Goal: Task Accomplishment & Management: Manage account settings

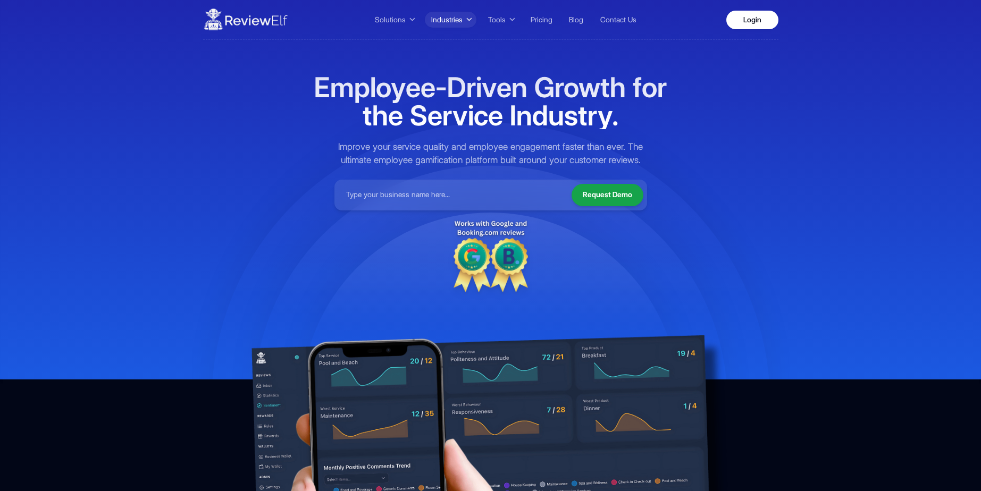
click at [448, 15] on span "Industries" at bounding box center [446, 19] width 31 height 11
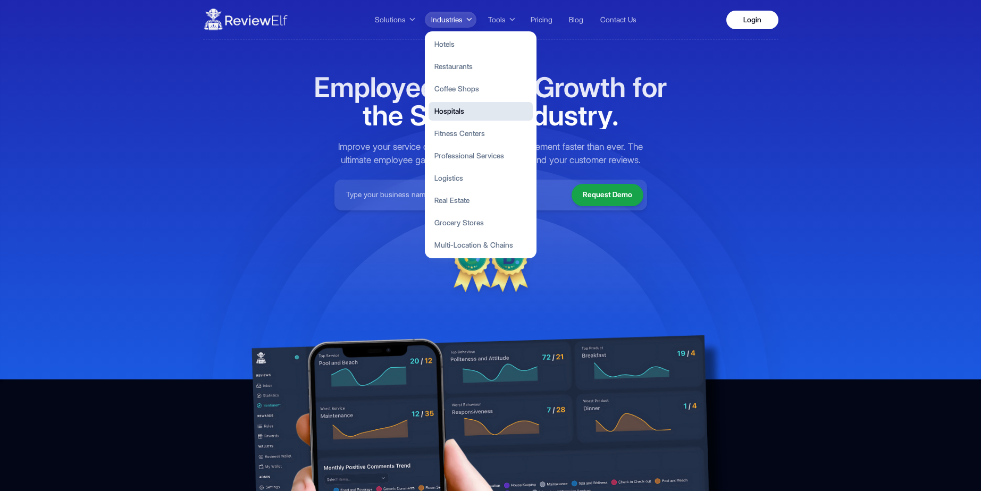
click at [454, 109] on button "Hospitals" at bounding box center [481, 111] width 104 height 19
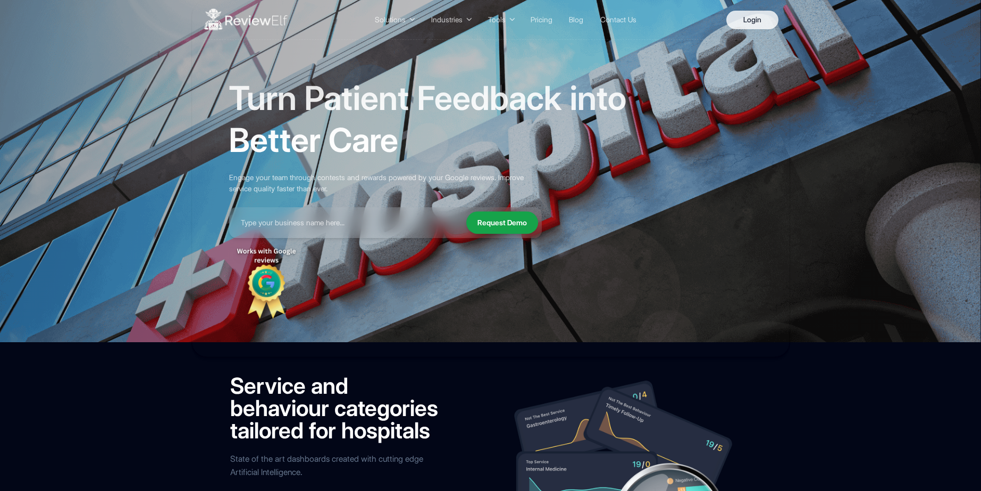
click at [762, 18] on link "Login" at bounding box center [752, 20] width 52 height 19
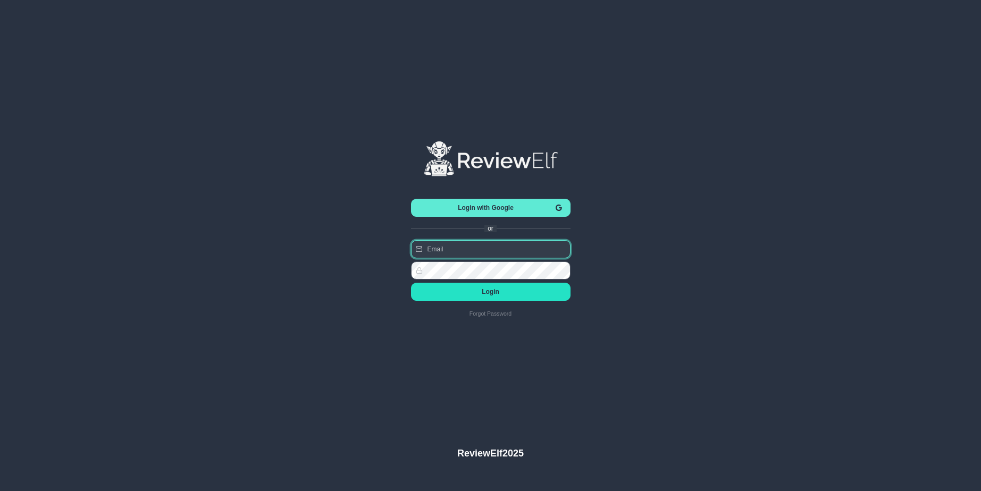
type input "[EMAIL_ADDRESS][DOMAIN_NAME]"
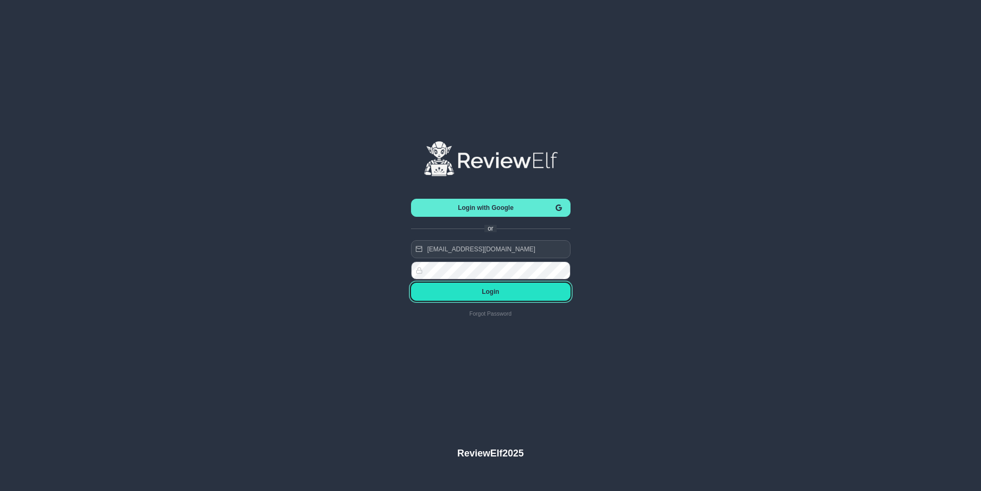
click at [492, 293] on span "Login" at bounding box center [491, 291] width 142 height 7
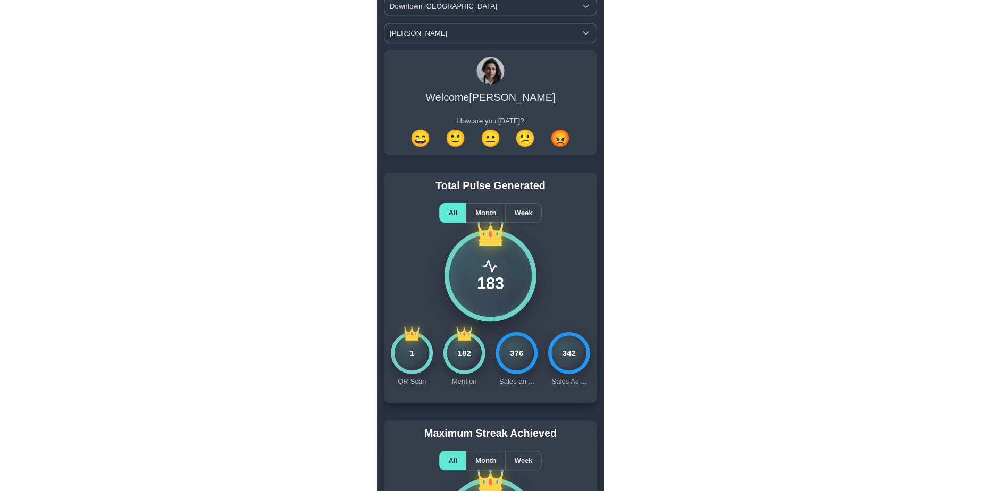
scroll to position [38, 0]
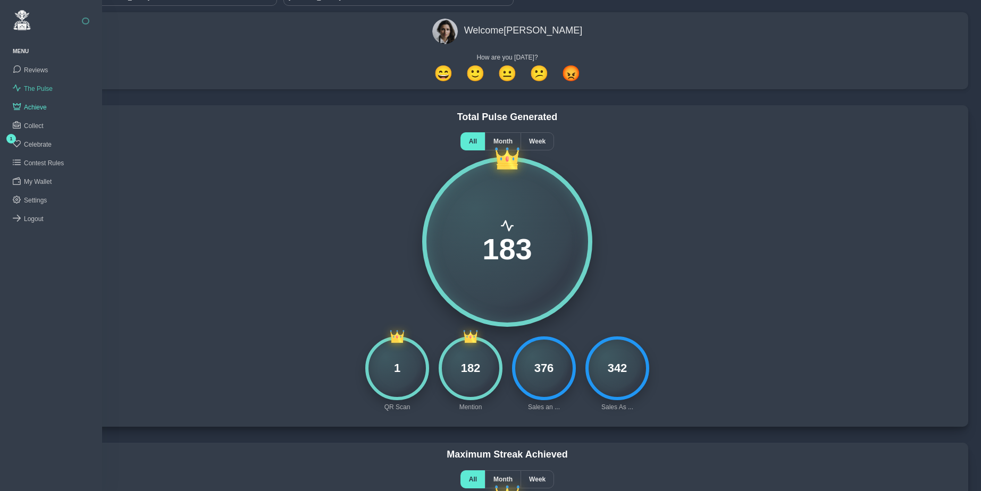
click at [38, 87] on span "The Pulse" at bounding box center [38, 88] width 29 height 7
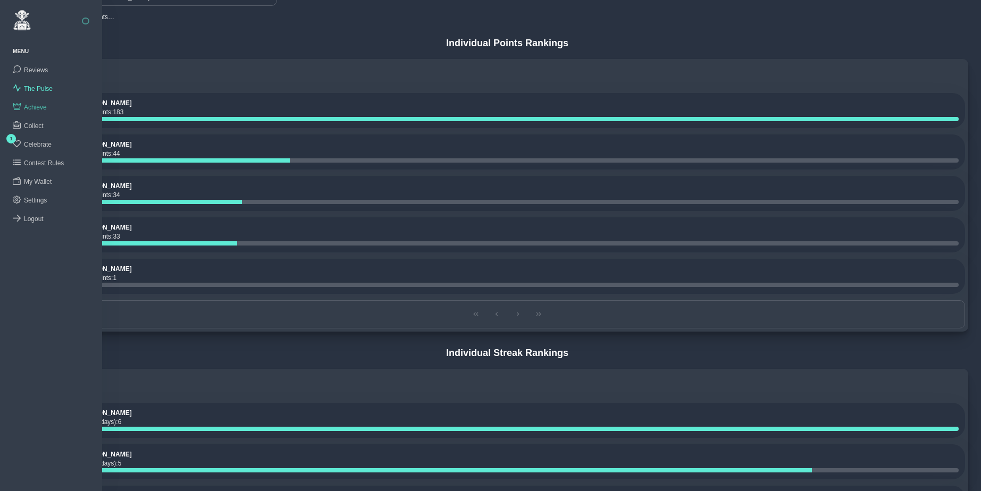
click at [37, 104] on span "Achieve" at bounding box center [35, 107] width 23 height 7
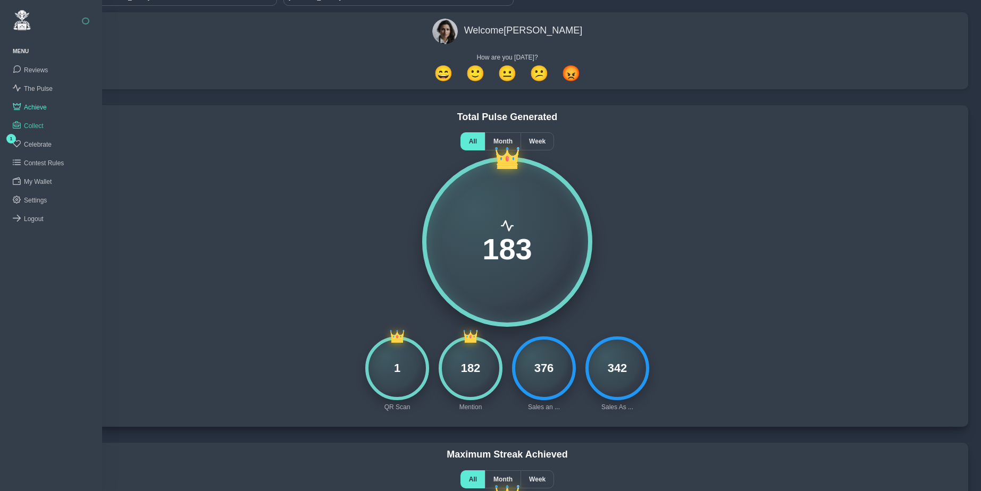
click at [34, 122] on span "Collect" at bounding box center [34, 125] width 20 height 7
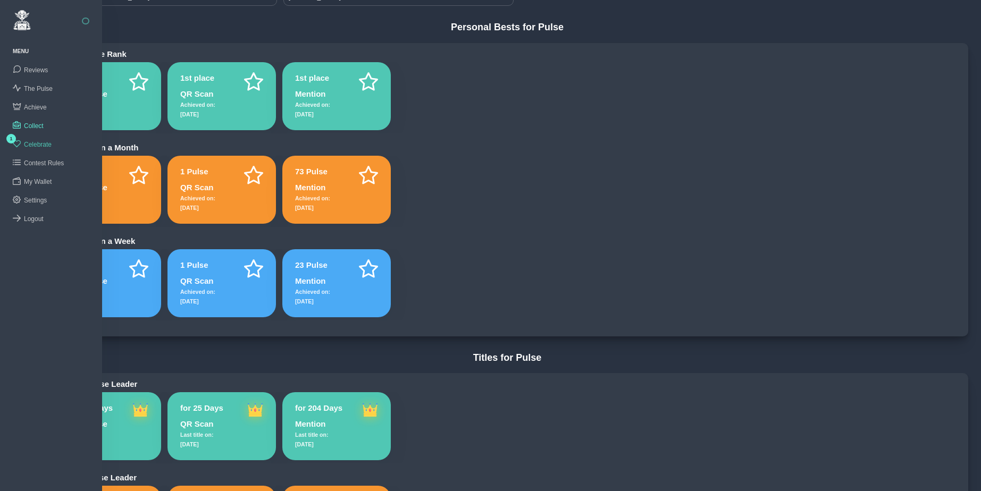
click at [37, 141] on span "Celebrate" at bounding box center [38, 144] width 28 height 7
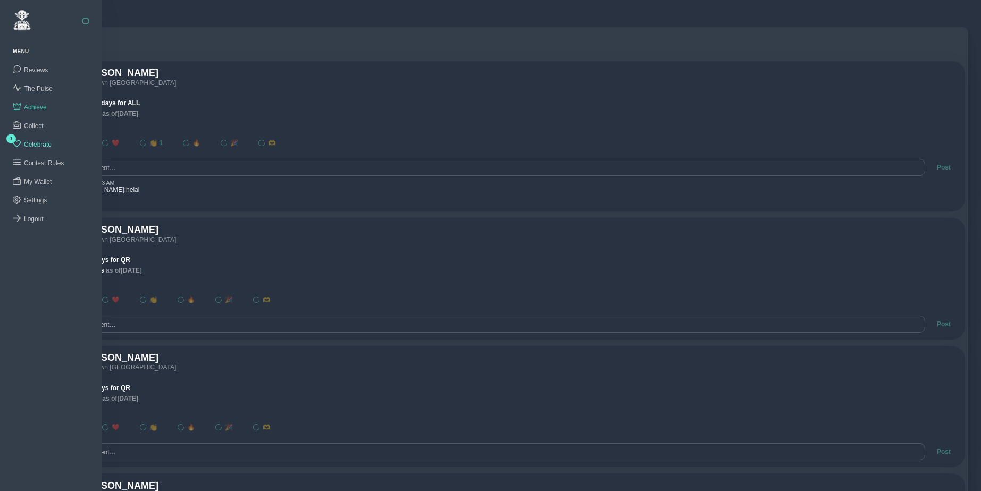
click at [37, 104] on span "Achieve" at bounding box center [35, 107] width 23 height 7
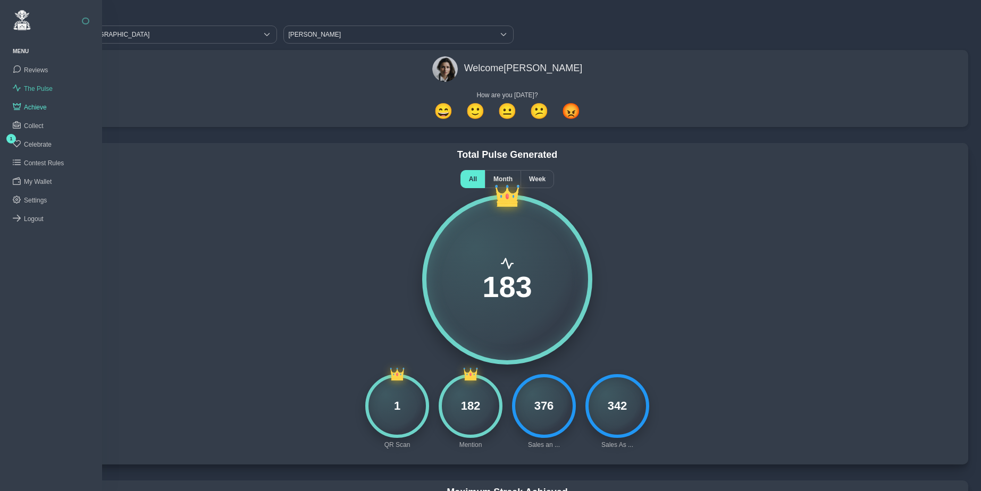
click at [36, 88] on span "The Pulse" at bounding box center [38, 88] width 29 height 7
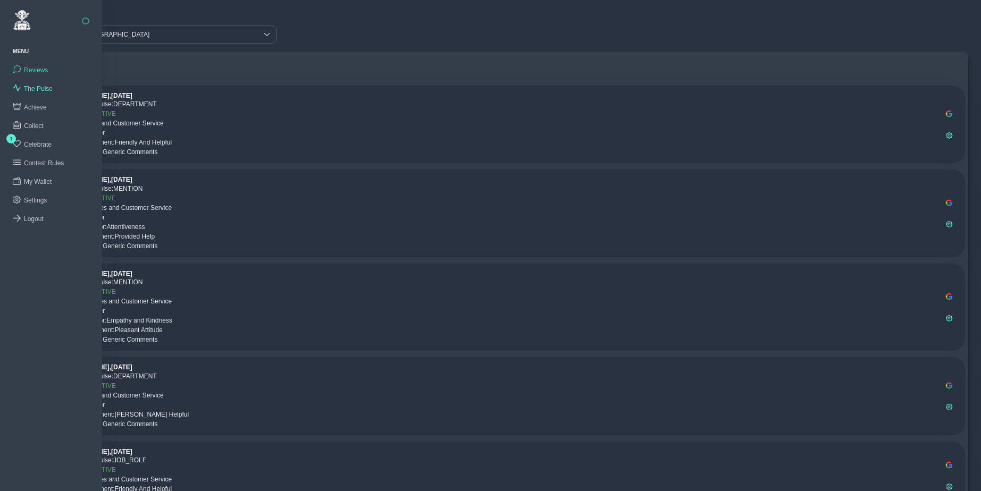
click at [37, 66] on span "Reviews" at bounding box center [36, 69] width 24 height 7
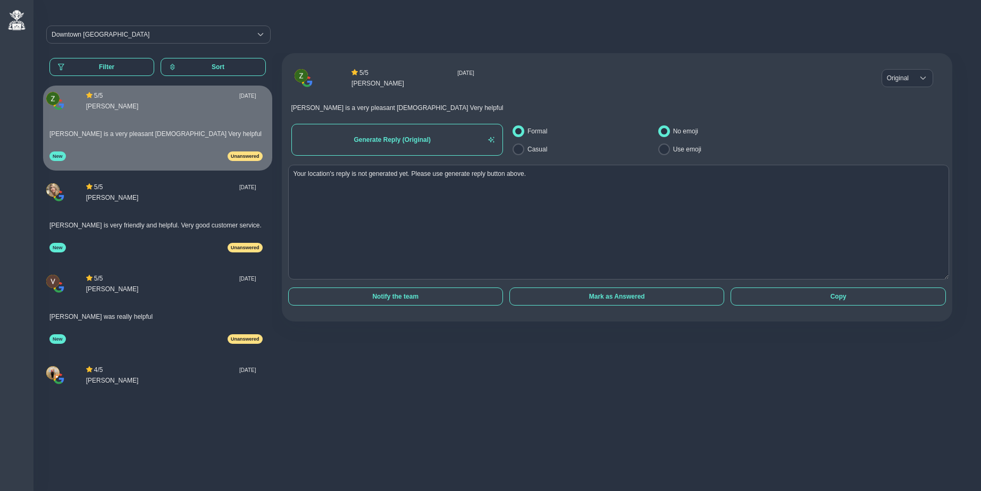
click at [387, 351] on div "5 / 5 Fri Oct 03 2025 Zineb Benkirane Original Original Rashan is a very pleasa…" at bounding box center [620, 239] width 697 height 372
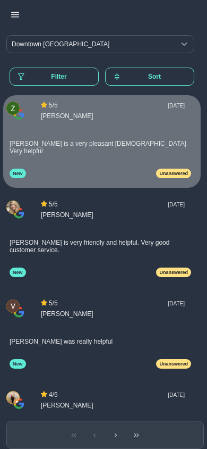
click at [16, 13] on icon "button" at bounding box center [15, 15] width 8 height 8
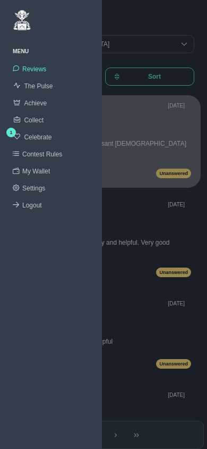
click at [42, 86] on span "The Pulse" at bounding box center [38, 85] width 29 height 7
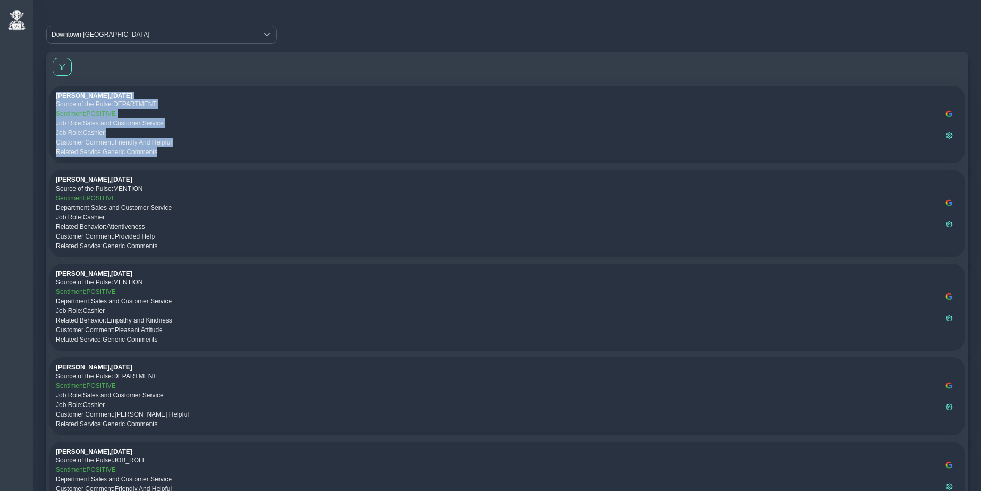
drag, startPoint x: 57, startPoint y: 95, endPoint x: 196, endPoint y: 148, distance: 148.8
click at [196, 148] on div "Rashan Lcw , Oct 3, 2025 Source of the Pulse: DEPARTMENT Sentiment: POSITIVE Jo…" at bounding box center [498, 124] width 884 height 65
copy div "Rashan Lcw , Oct 3, 2025 Source of the Pulse: DEPARTMENT Sentiment: POSITIVE Jo…"
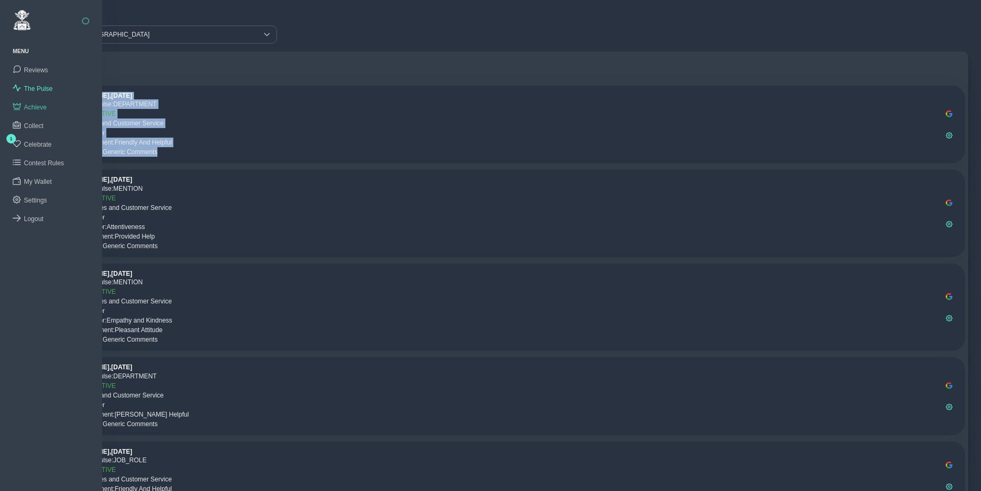
click at [37, 104] on span "Achieve" at bounding box center [35, 107] width 23 height 7
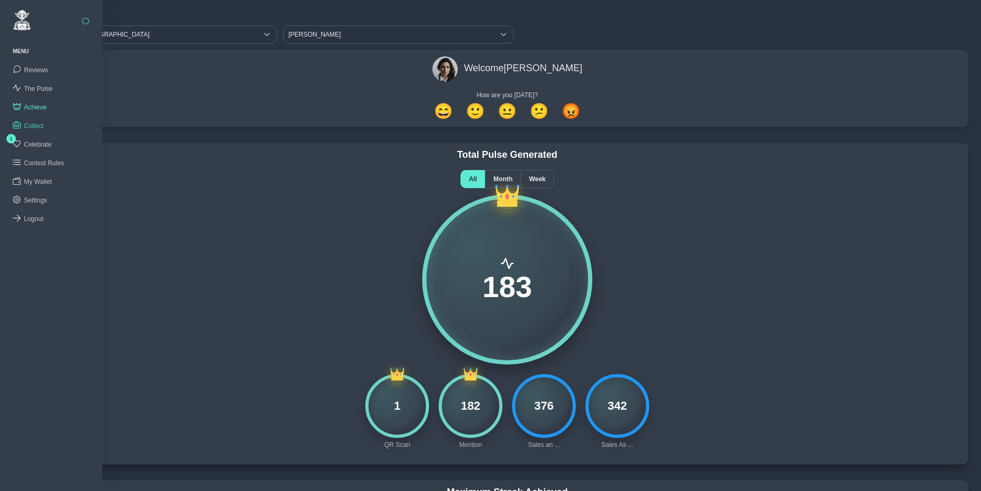
click at [37, 124] on span "Collect" at bounding box center [34, 125] width 20 height 7
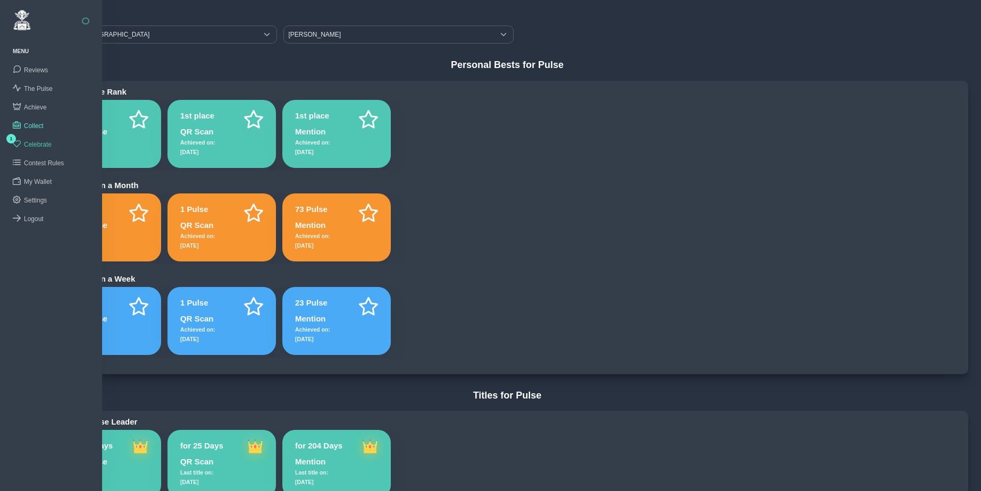
click at [37, 139] on link "1 Celebrate" at bounding box center [51, 144] width 102 height 19
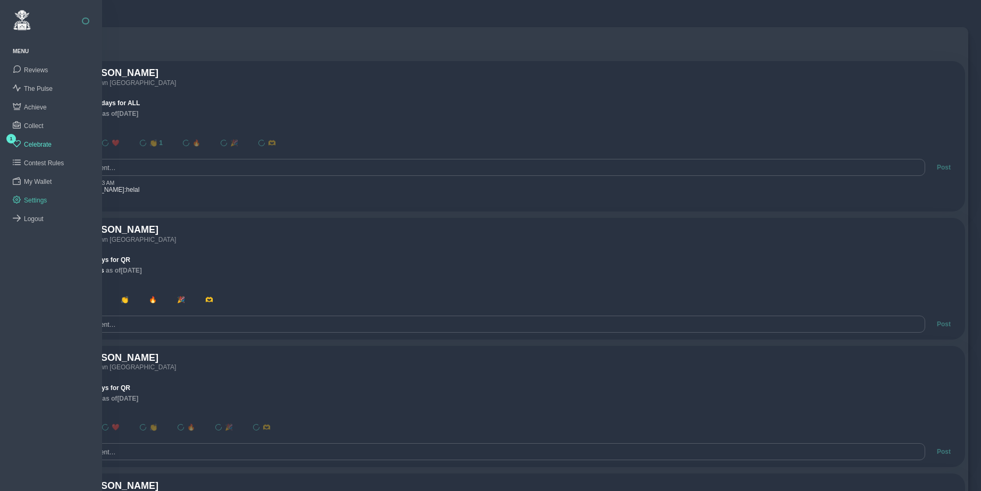
click at [36, 200] on span "Settings" at bounding box center [35, 200] width 23 height 7
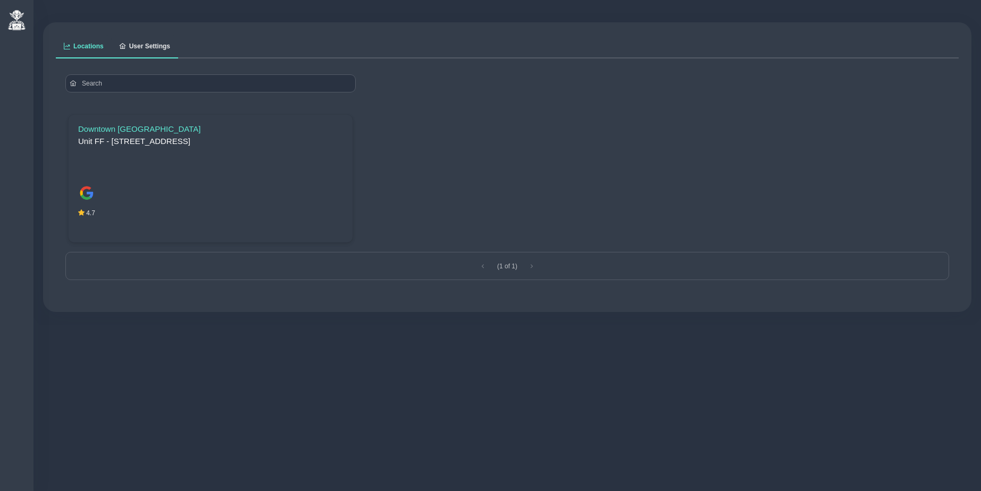
click at [144, 48] on span "User Settings" at bounding box center [149, 46] width 41 height 6
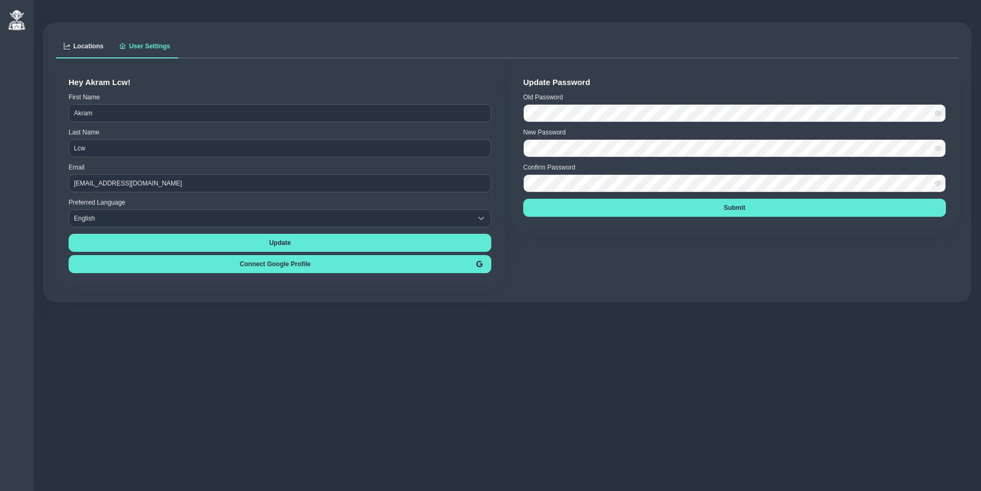
click at [79, 49] on span "Locations" at bounding box center [88, 46] width 30 height 6
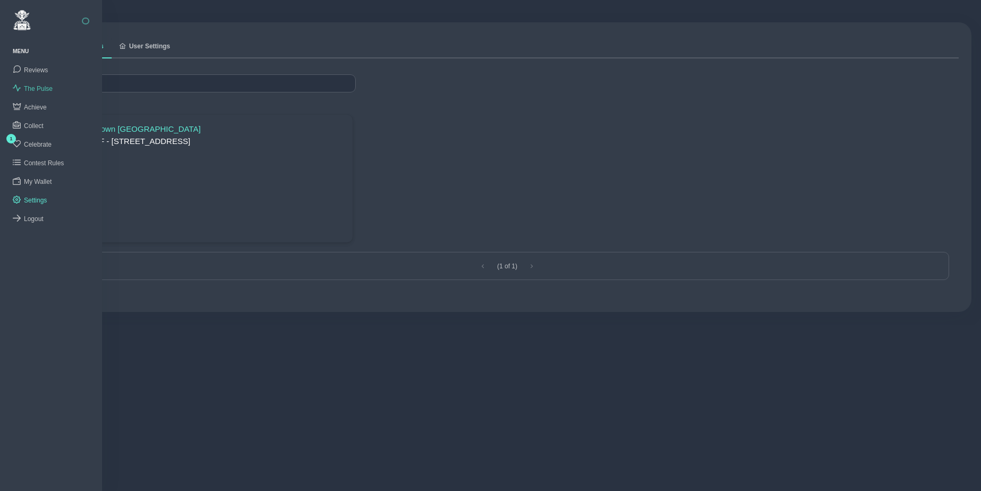
click at [39, 83] on link "The Pulse" at bounding box center [51, 88] width 102 height 19
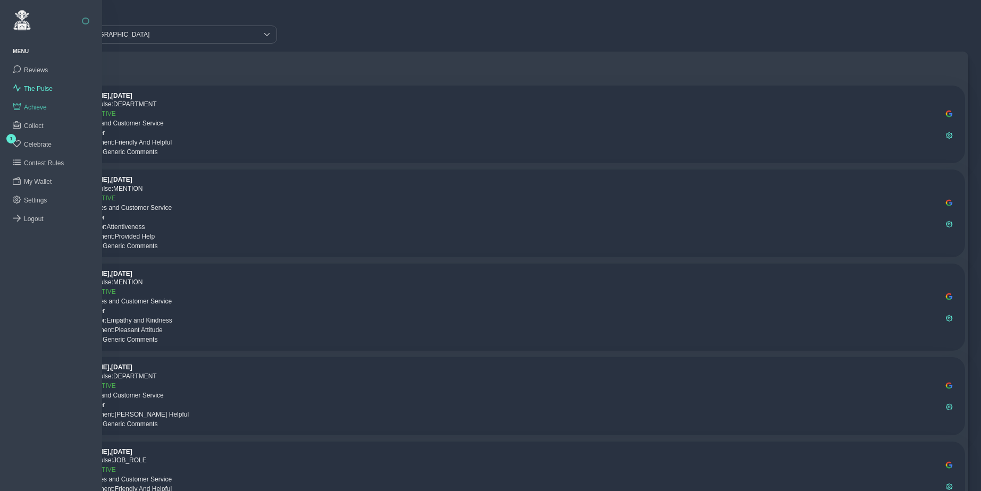
click at [38, 104] on span "Achieve" at bounding box center [35, 107] width 23 height 7
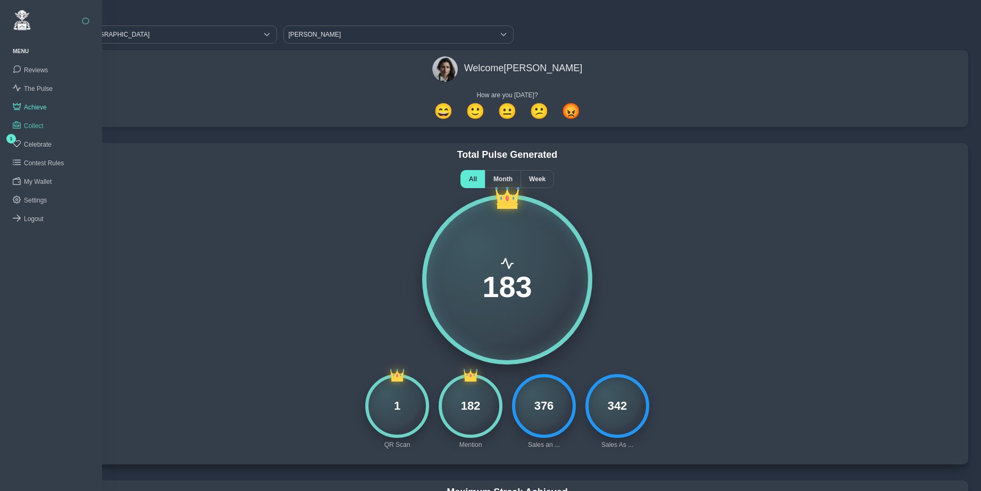
click at [36, 123] on span "Collect" at bounding box center [34, 125] width 20 height 7
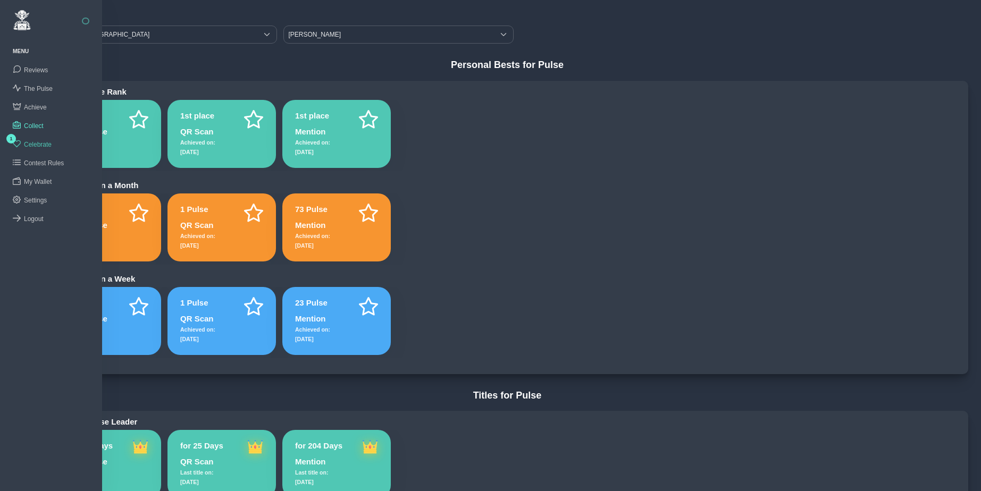
click at [39, 141] on span "Celebrate" at bounding box center [38, 144] width 28 height 7
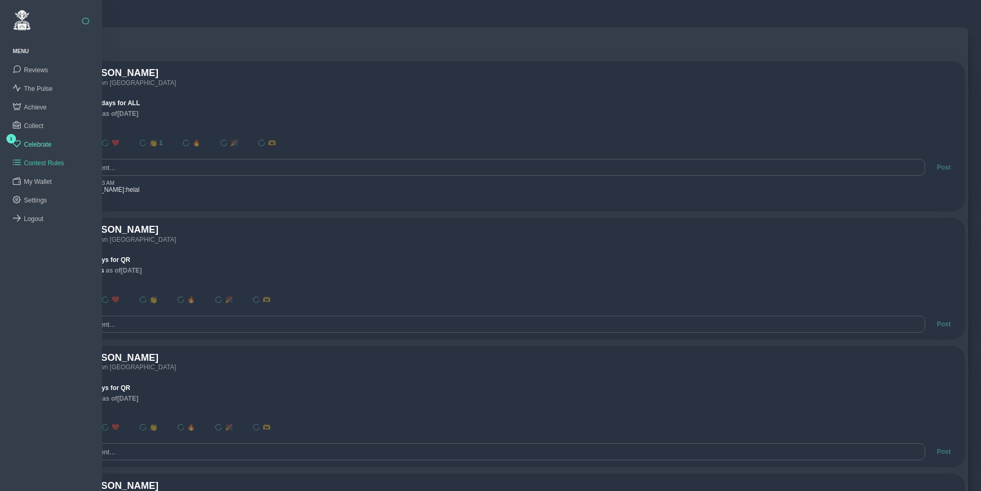
click at [41, 161] on span "Contest Rules" at bounding box center [44, 163] width 40 height 7
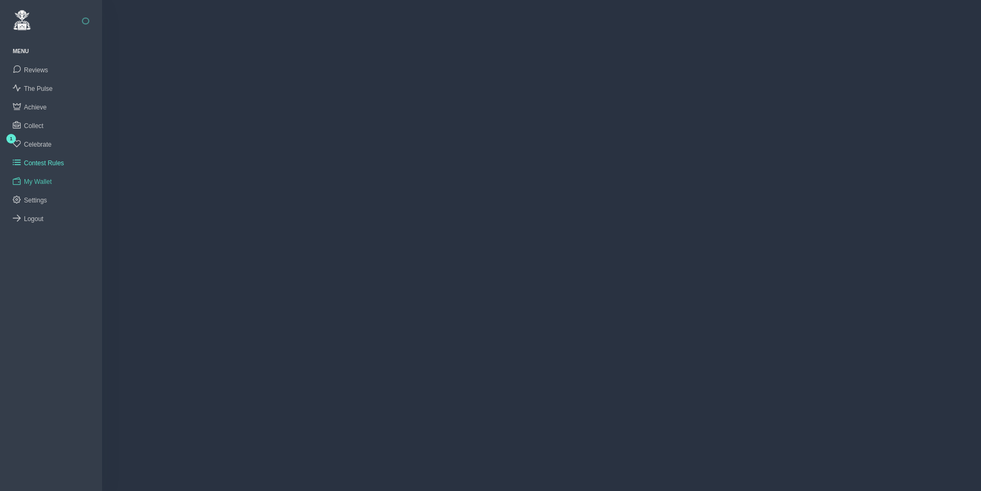
click at [38, 178] on span "My Wallet" at bounding box center [38, 181] width 28 height 7
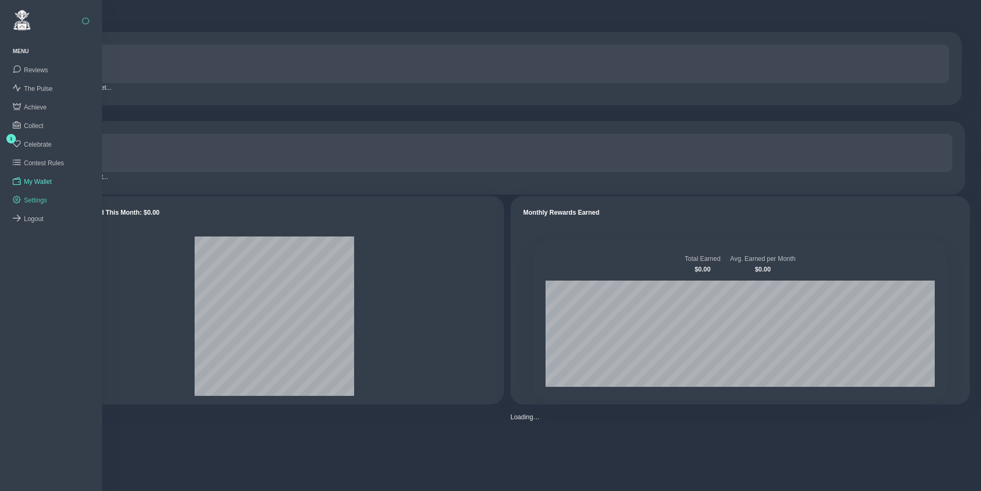
click at [35, 197] on span "Settings" at bounding box center [35, 200] width 23 height 7
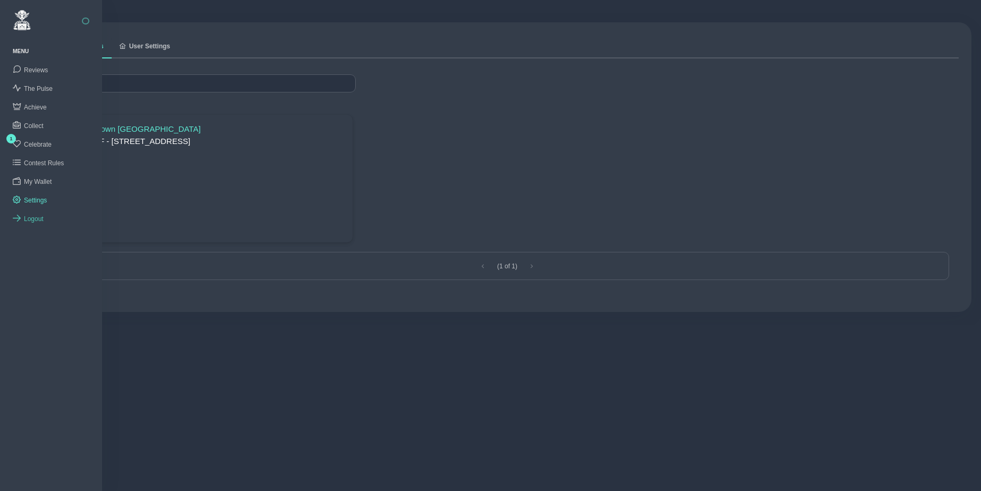
click at [32, 212] on link "Logout" at bounding box center [51, 218] width 102 height 19
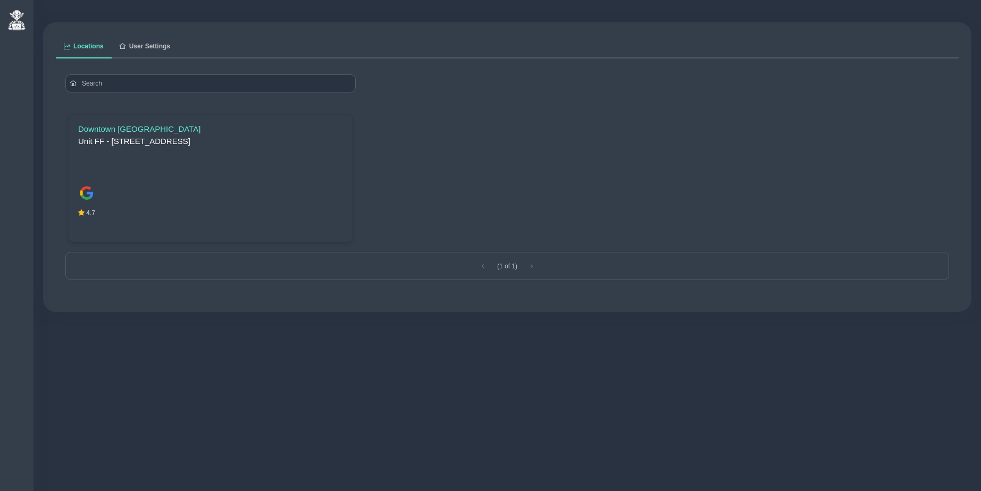
click at [381, 19] on div "Locations User Settings Downtown Dubai Unit FF - 171 - 1 - Financial Ctr St - D…" at bounding box center [506, 169] width 947 height 312
